Goal: Information Seeking & Learning: Check status

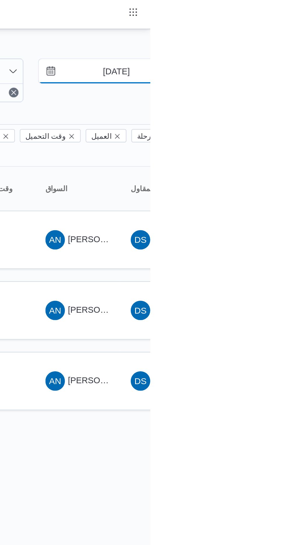
click at [262, 33] on input "[DATE]" at bounding box center [265, 34] width 66 height 12
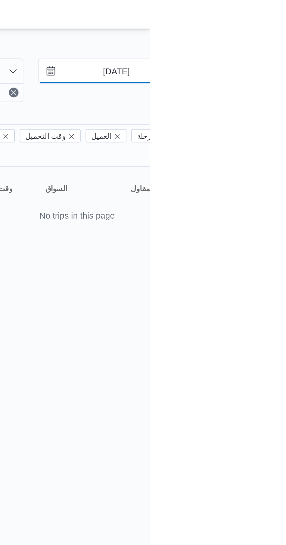
click at [262, 35] on input "[DATE]" at bounding box center [265, 34] width 66 height 12
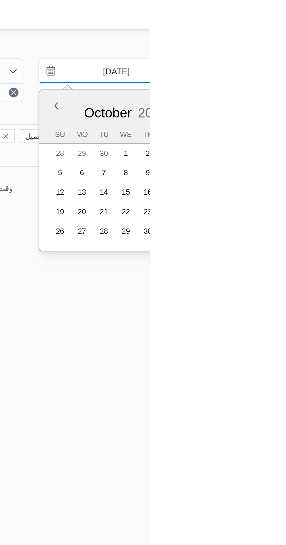
type input "[DATE]"
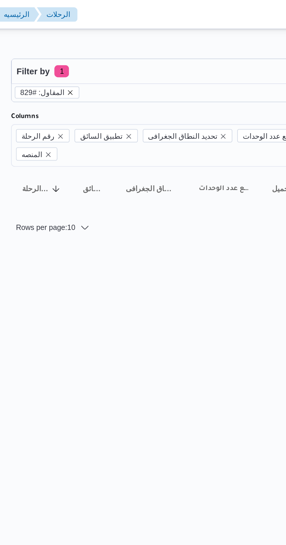
click at [103, 44] on icon "remove selected entity" at bounding box center [104, 44] width 2 height 2
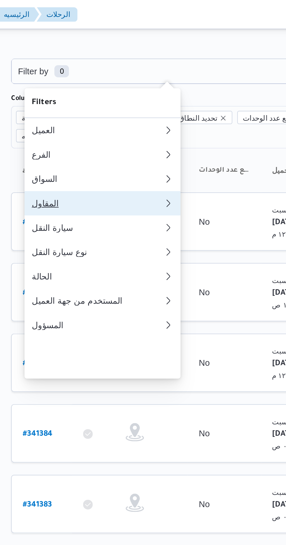
click at [101, 100] on div "المقاول" at bounding box center [116, 97] width 61 height 5
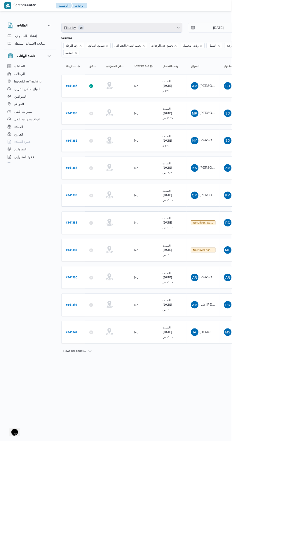
click at [114, 36] on span "Filter by 26" at bounding box center [150, 34] width 149 height 12
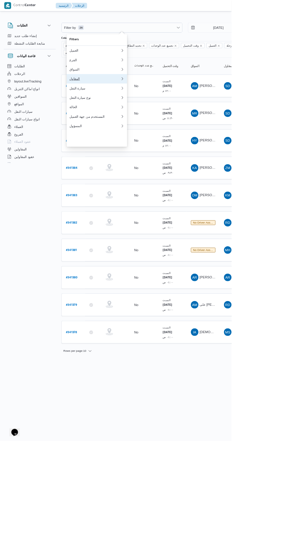
click at [111, 100] on div "المقاول" at bounding box center [116, 97] width 61 height 5
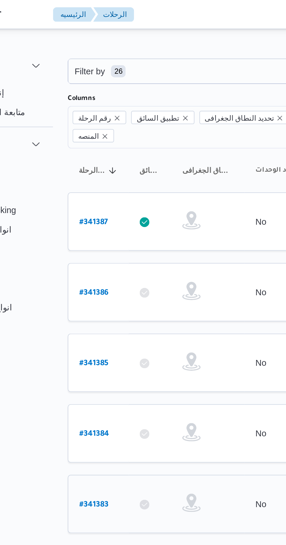
click at [87, 227] on td "رقم الرحلة # 341383" at bounding box center [90, 241] width 29 height 28
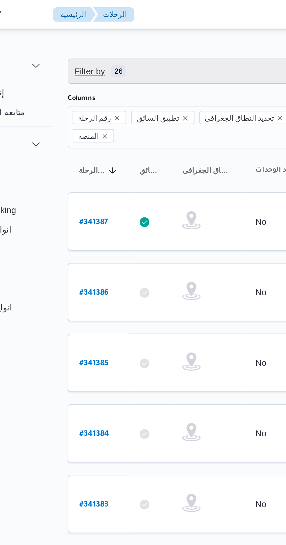
click at [135, 36] on span "Filter by 26" at bounding box center [150, 34] width 149 height 12
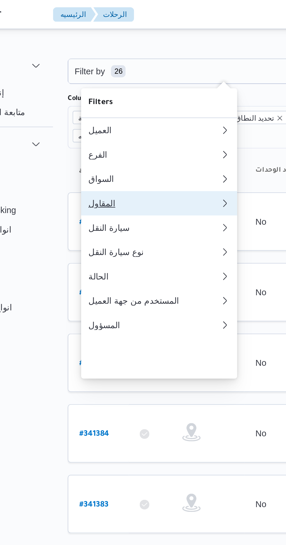
click at [122, 100] on div "المقاول" at bounding box center [116, 97] width 61 height 5
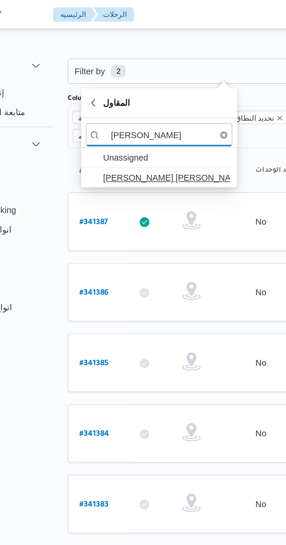
type input "[PERSON_NAME]"
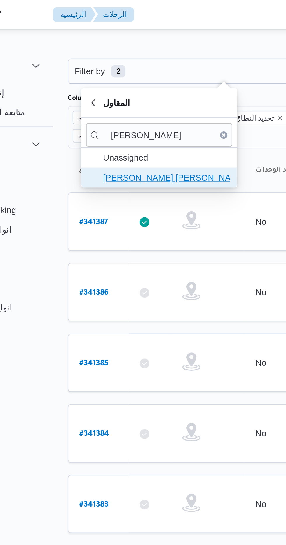
click at [136, 85] on span "[PERSON_NAME] [PERSON_NAME]" at bounding box center [123, 85] width 61 height 7
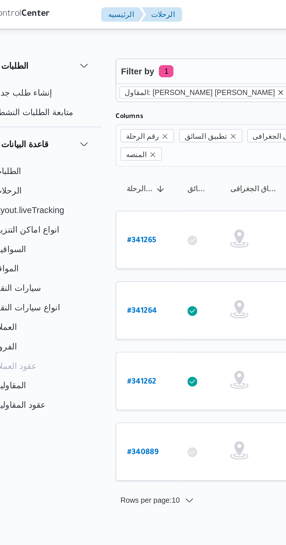
click at [153, 44] on icon "remove selected entity" at bounding box center [154, 44] width 3 height 3
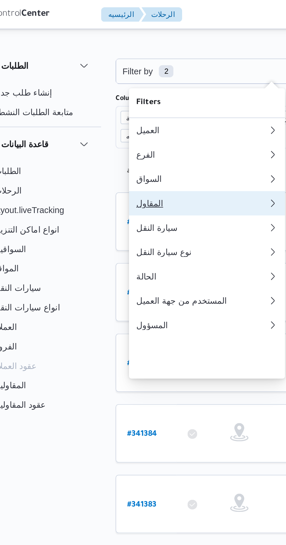
click at [93, 100] on div "المقاول" at bounding box center [116, 97] width 61 height 5
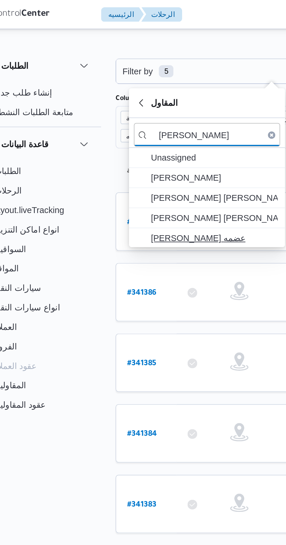
type input "[PERSON_NAME]"
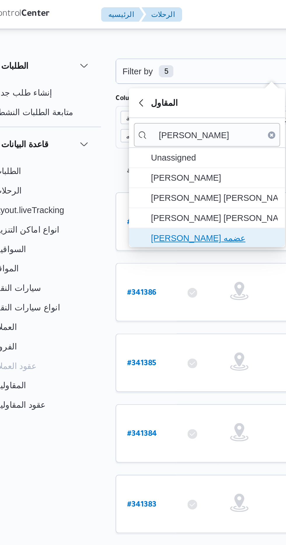
click at [98, 111] on span "[PERSON_NAME] عضمه" at bounding box center [123, 114] width 61 height 7
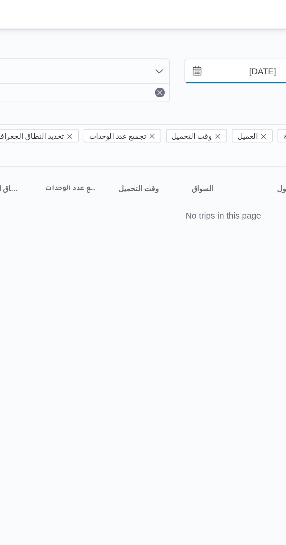
click at [260, 36] on input "[DATE]" at bounding box center [265, 34] width 66 height 12
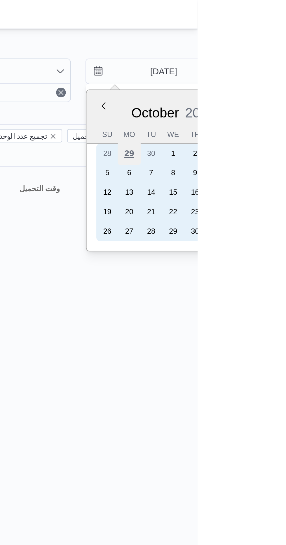
click at [255, 75] on div "29" at bounding box center [253, 73] width 11 height 11
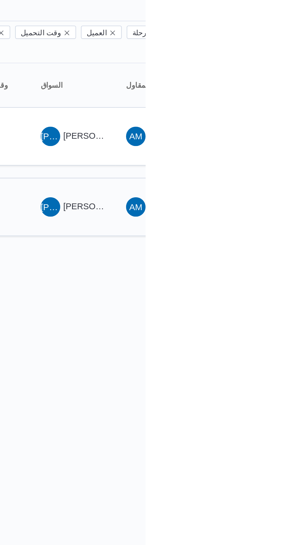
click at [253, 146] on span "[PERSON_NAME]" at bounding box center [263, 148] width 34 height 5
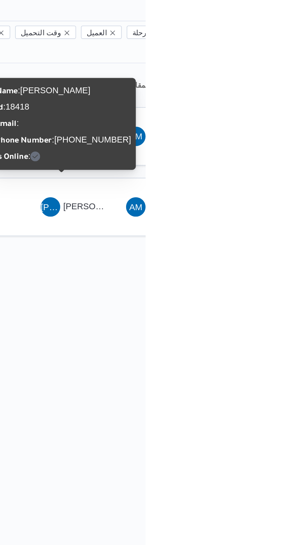
click at [276, 167] on div "Rows per page : 10 1" at bounding box center [250, 172] width 357 height 14
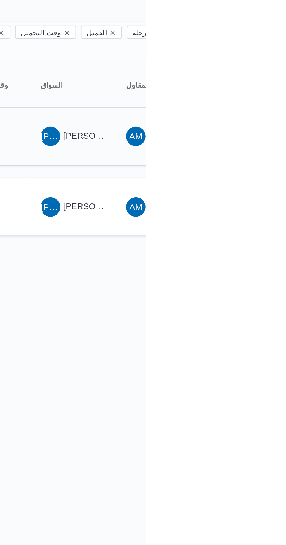
click at [258, 112] on span "[PERSON_NAME]" at bounding box center [263, 114] width 34 height 5
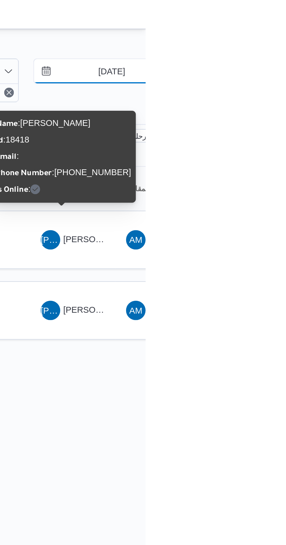
click at [269, 35] on input "[DATE]" at bounding box center [265, 34] width 66 height 12
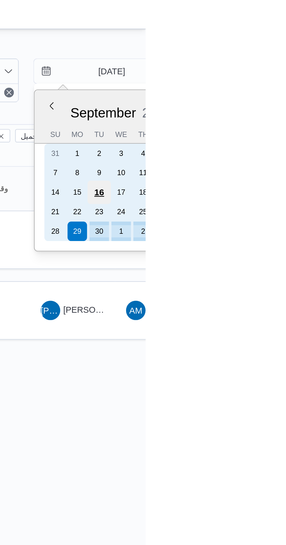
click at [261, 87] on div "16" at bounding box center [263, 92] width 11 height 11
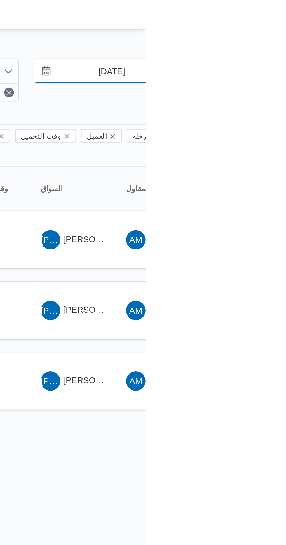
click at [261, 34] on input "[DATE]" at bounding box center [265, 34] width 66 height 12
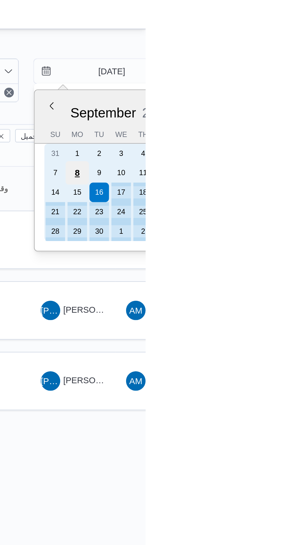
click at [253, 82] on div "8" at bounding box center [253, 82] width 11 height 11
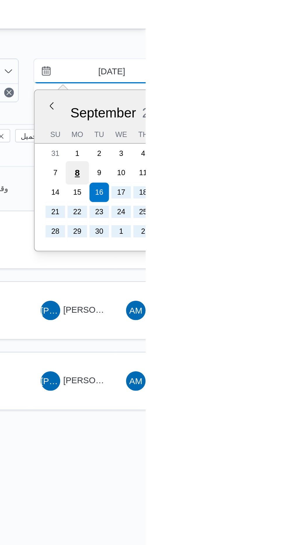
type input "[DATE]"
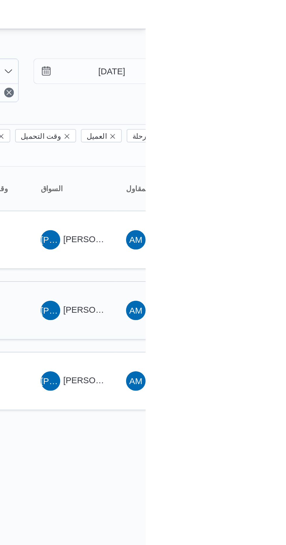
click at [260, 142] on div "JA [PERSON_NAME]" at bounding box center [250, 149] width 35 height 14
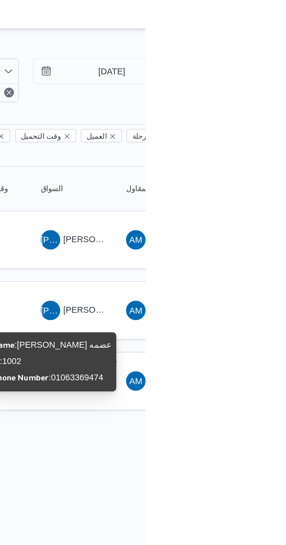
click at [252, 176] on div "Name : [PERSON_NAME] عضمه Id : 1002 Phone Number : [PHONE_NUMBER]" at bounding box center [241, 174] width 57 height 24
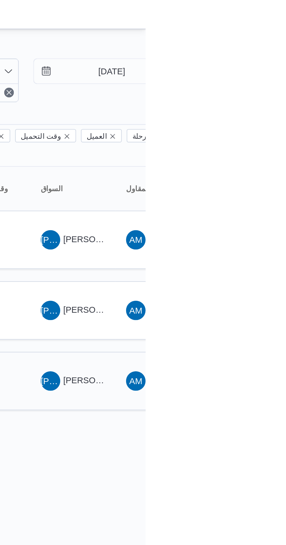
click at [251, 178] on span "JA [PERSON_NAME]" at bounding box center [251, 182] width 30 height 9
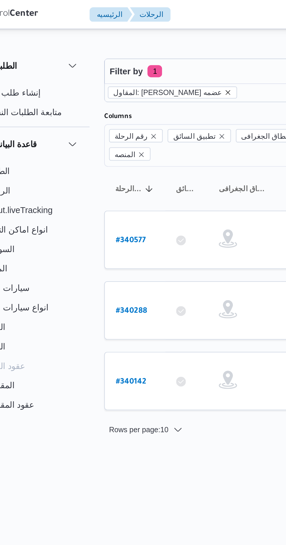
click at [134, 44] on icon "remove selected entity" at bounding box center [135, 44] width 2 height 2
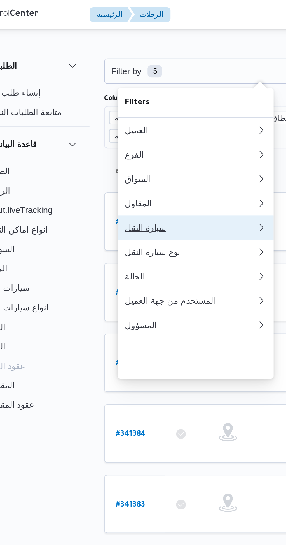
click at [96, 111] on div "سيارة النقل" at bounding box center [117, 109] width 63 height 5
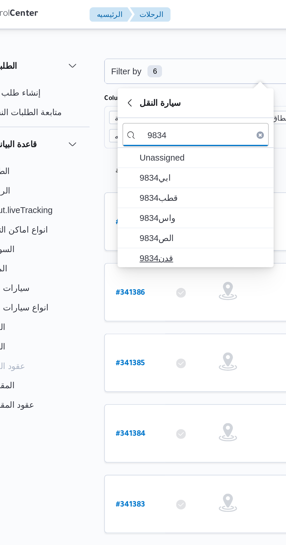
type input "9834"
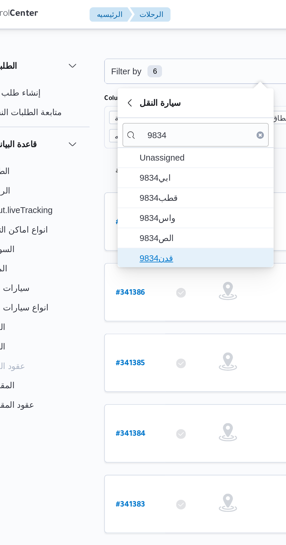
click at [102, 119] on span "قدن9834" at bounding box center [120, 123] width 70 height 9
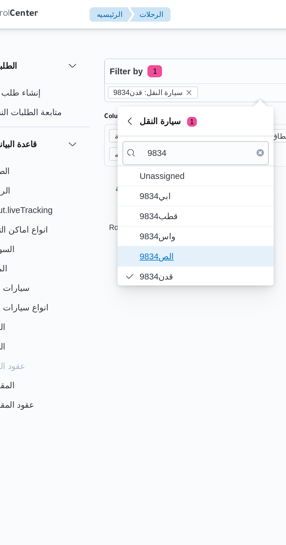
click at [102, 120] on span "الص9834" at bounding box center [123, 122] width 61 height 7
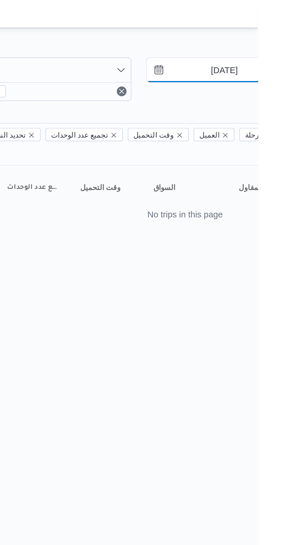
click at [259, 32] on input "[DATE]" at bounding box center [265, 34] width 66 height 12
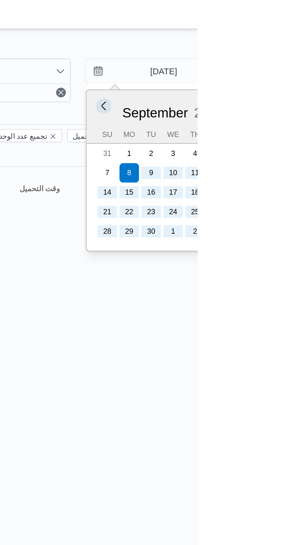
click at [240, 51] on button "Previous Month" at bounding box center [241, 51] width 6 height 6
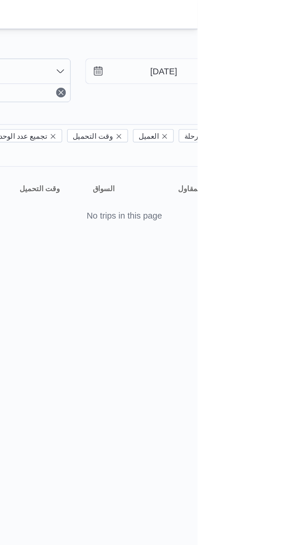
click at [253, 171] on html "Control Center الرئيسيه الرحلات English عربي Dark mode Logout الطلبات إنشاء طلب…" at bounding box center [143, 272] width 286 height 545
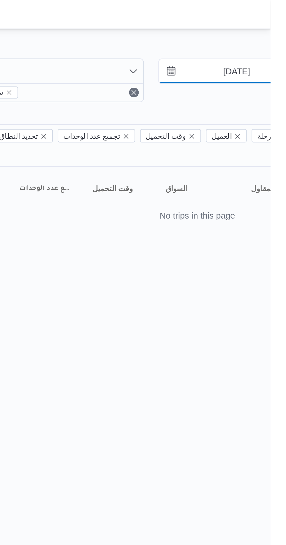
click at [261, 34] on input "[DATE]" at bounding box center [265, 34] width 66 height 12
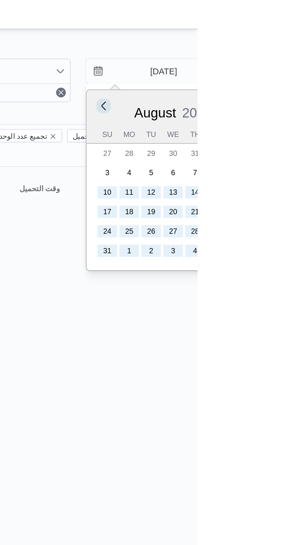
click at [239, 49] on button "Previous Month" at bounding box center [241, 51] width 6 height 6
type input "[DATE]"
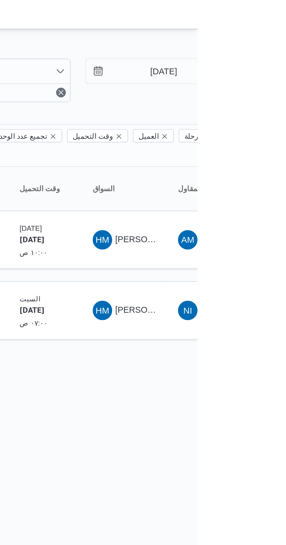
click at [257, 201] on html "Control Center الرئيسيه الرحلات English عربي Dark mode Logout الطلبات إنشاء طلب…" at bounding box center [143, 272] width 286 height 545
click at [249, 146] on span "[PERSON_NAME] امام عظمه" at bounding box center [272, 148] width 53 height 5
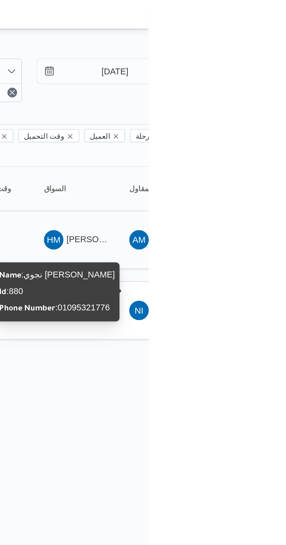
click at [254, 112] on span "[PERSON_NAME] امام عظمه" at bounding box center [272, 114] width 53 height 5
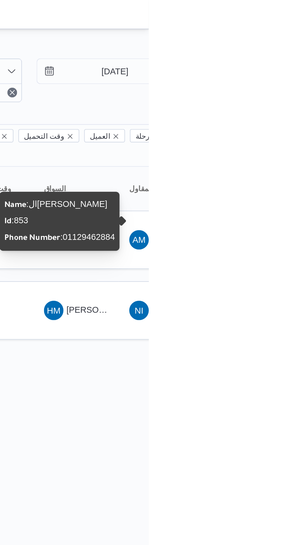
click at [259, 106] on div "Name : ال[PERSON_NAME] : 853 Phone Number : [PHONE_NUMBER]" at bounding box center [243, 106] width 53 height 24
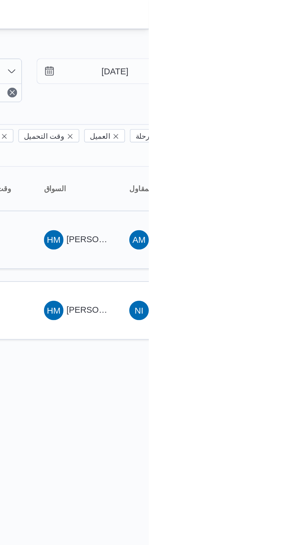
click at [256, 112] on span "[PERSON_NAME] امام عظمه" at bounding box center [272, 114] width 53 height 5
